Goal: Book appointment/travel/reservation

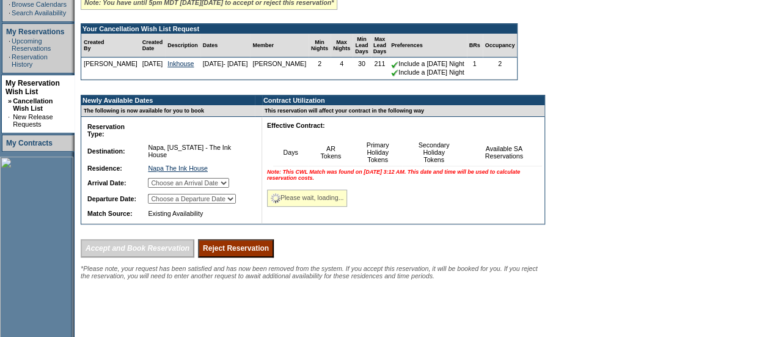
scroll to position [229, 0]
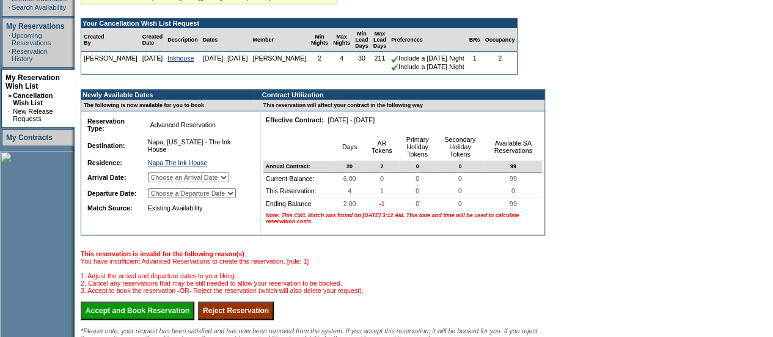
click at [229, 182] on select "Choose an Arrival Date [DATE] [DATE] [DATE] [DATE]" at bounding box center [188, 177] width 81 height 10
select select "[DATE]"
click at [160, 181] on select "Choose an Arrival Date [DATE] [DATE] [DATE] [DATE]" at bounding box center [188, 177] width 81 height 10
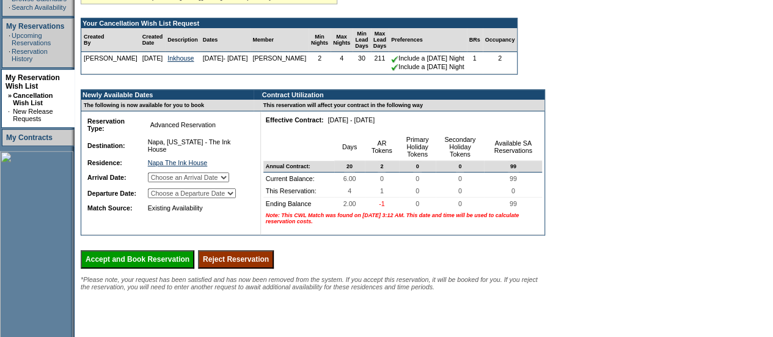
click at [236, 197] on select "Choose a Departure Date [DATE] [DATE] [DATE] [DATE]" at bounding box center [192, 193] width 88 height 10
select select "[DATE]"
click at [161, 198] on select "Choose a Departure Date [DATE] [DATE] [DATE] [DATE]" at bounding box center [192, 193] width 88 height 10
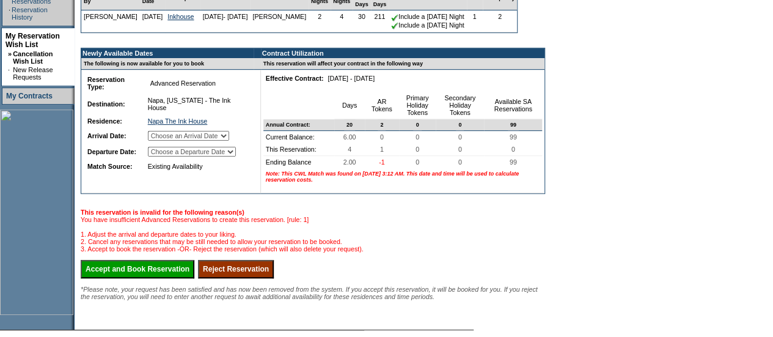
scroll to position [271, 0]
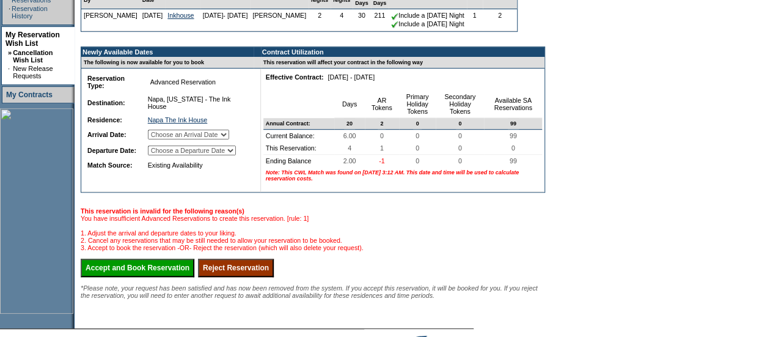
click at [194, 277] on input "Accept and Book Reservation" at bounding box center [138, 268] width 114 height 18
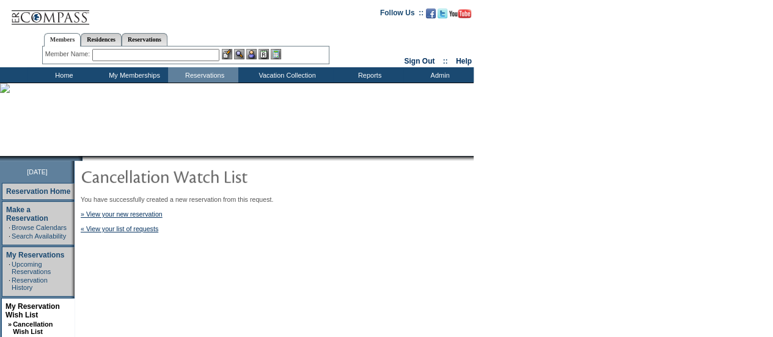
click at [64, 71] on td "Home" at bounding box center [63, 74] width 70 height 15
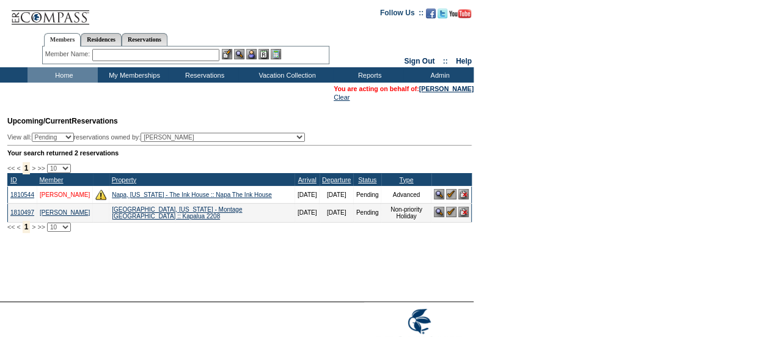
click at [59, 192] on link "Mariucci, Claire" at bounding box center [65, 194] width 50 height 7
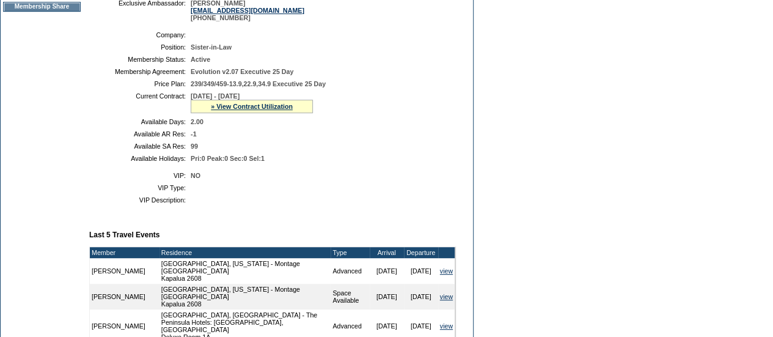
scroll to position [248, 0]
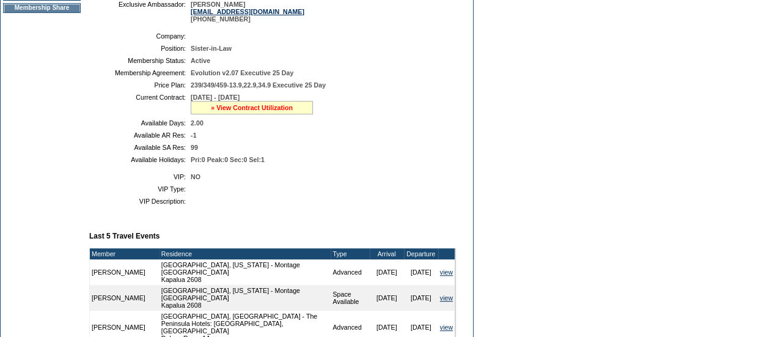
click at [252, 111] on link "» View Contract Utilization" at bounding box center [252, 107] width 82 height 7
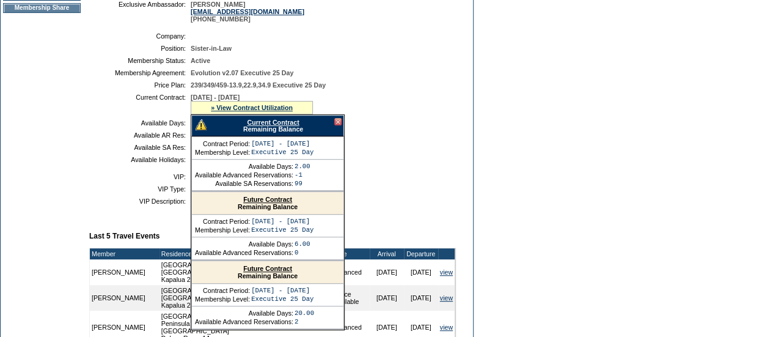
click at [265, 126] on link "Current Contract" at bounding box center [273, 122] width 52 height 7
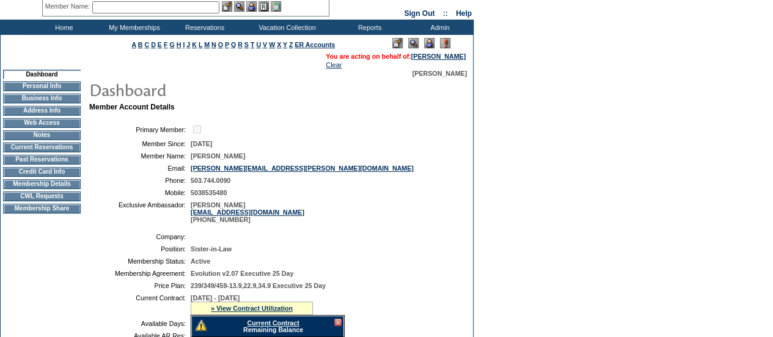
scroll to position [0, 0]
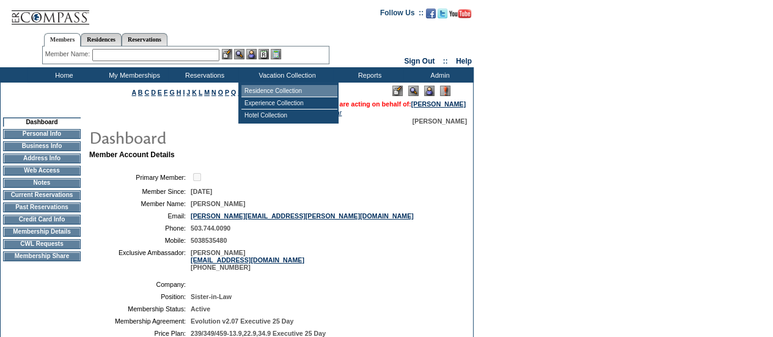
click at [280, 95] on td "Residence Collection" at bounding box center [289, 91] width 96 height 12
